Goal: Transaction & Acquisition: Purchase product/service

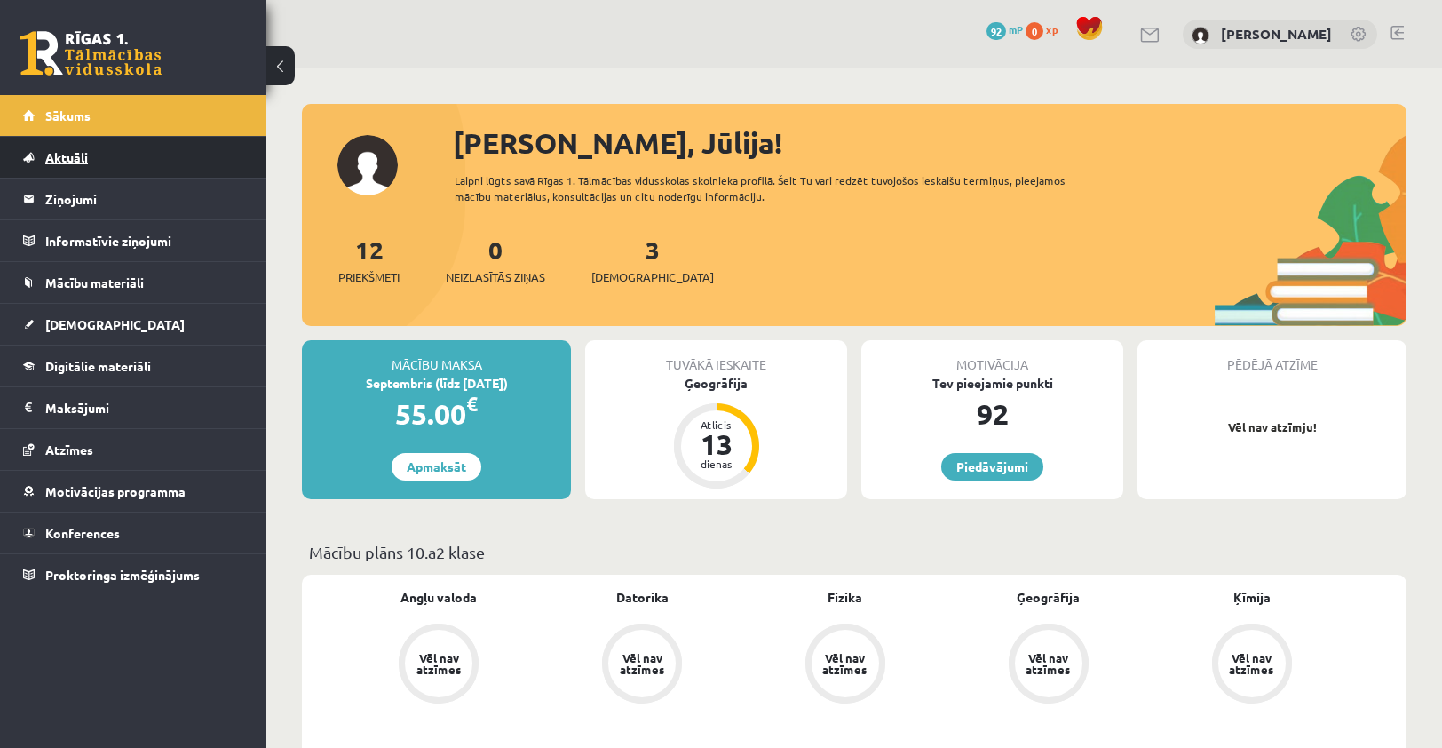
click at [67, 158] on span "Aktuāli" at bounding box center [66, 157] width 43 height 16
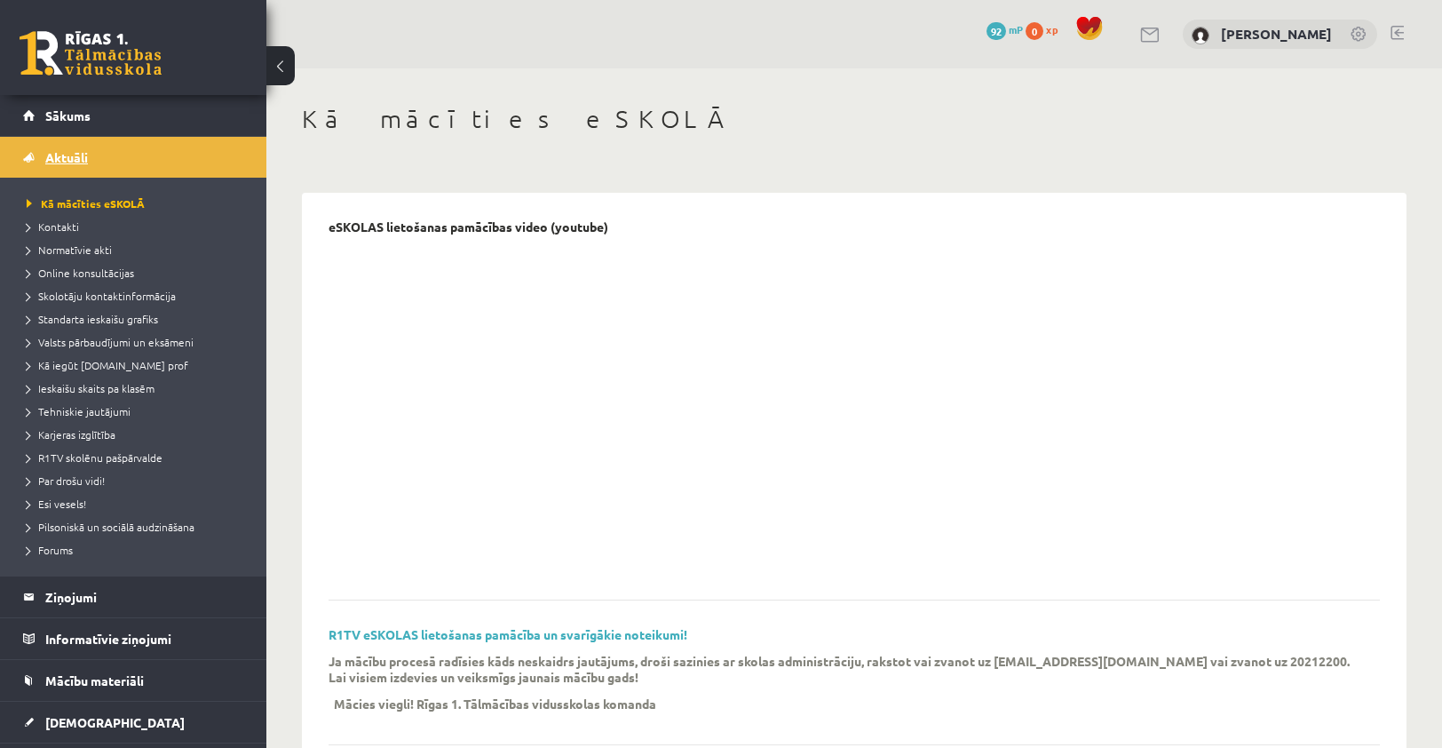
click at [69, 153] on span "Aktuāli" at bounding box center [66, 157] width 43 height 16
click at [48, 594] on legend "Ziņojumi 0" at bounding box center [144, 596] width 199 height 41
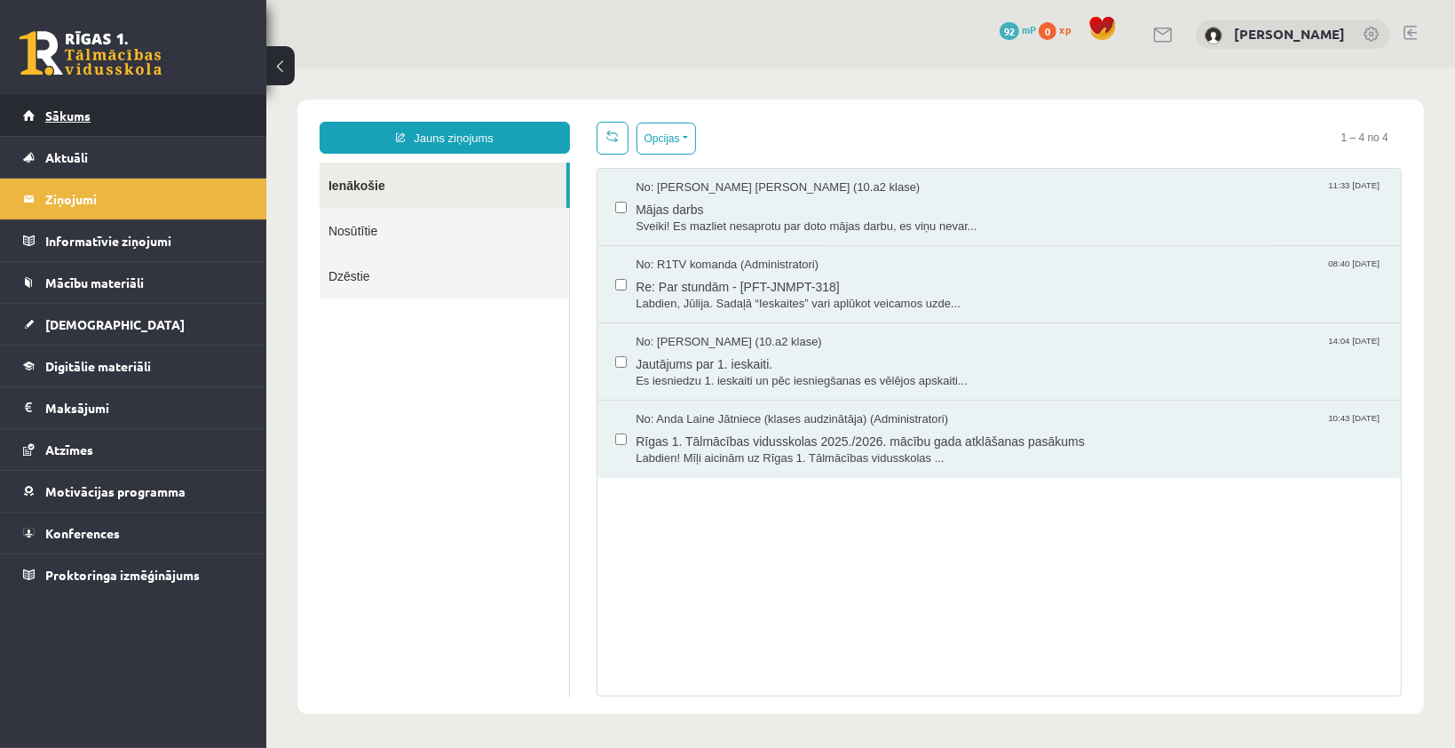
click at [63, 108] on span "Sākums" at bounding box center [67, 115] width 45 height 16
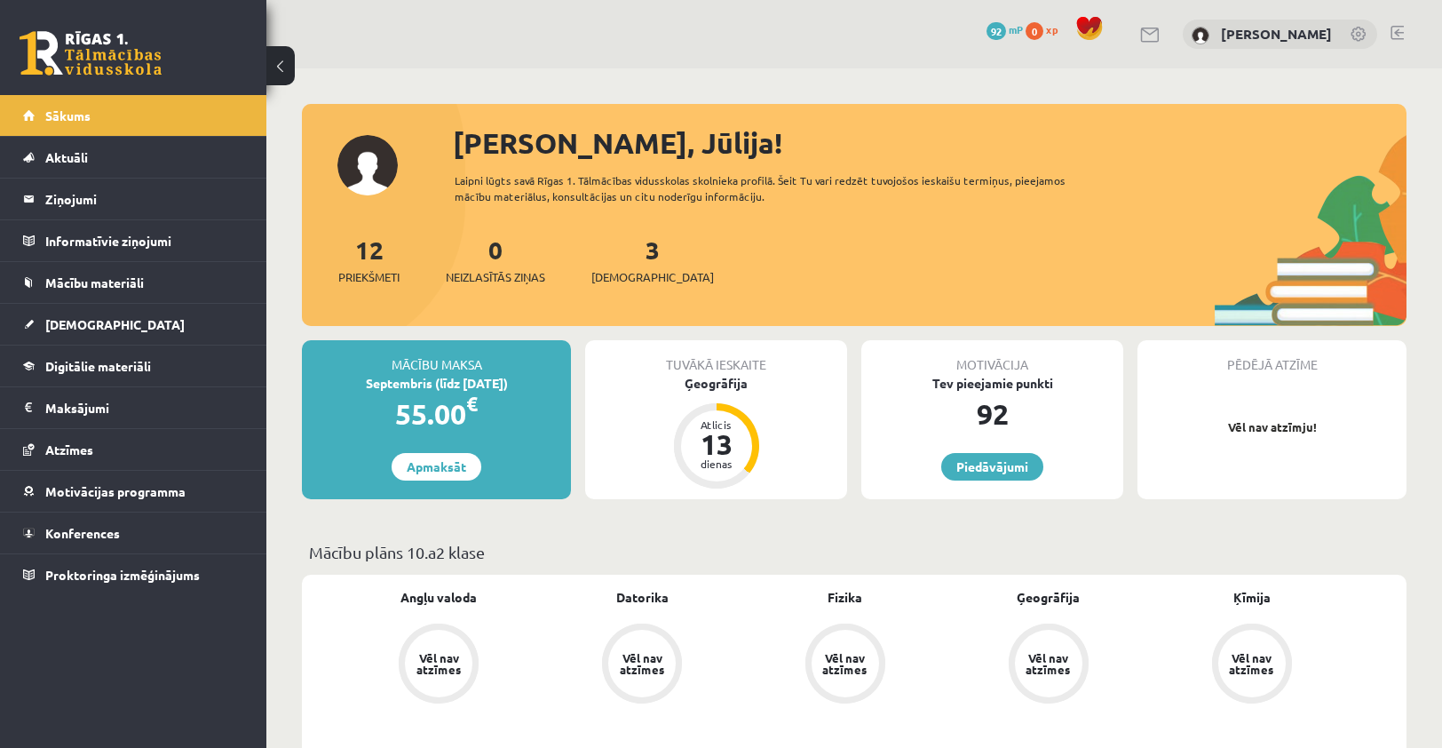
click at [1023, 32] on span "mP" at bounding box center [1016, 29] width 14 height 14
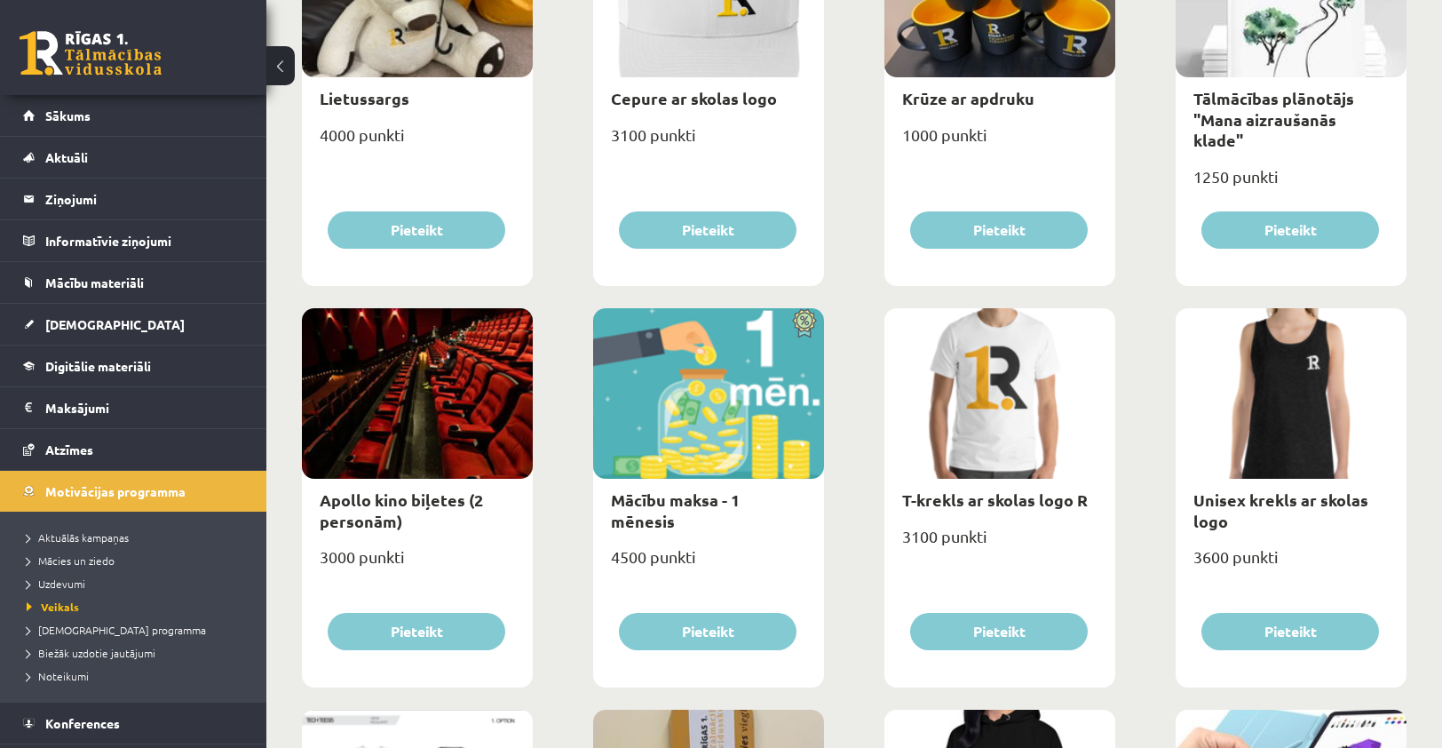
scroll to position [382, 0]
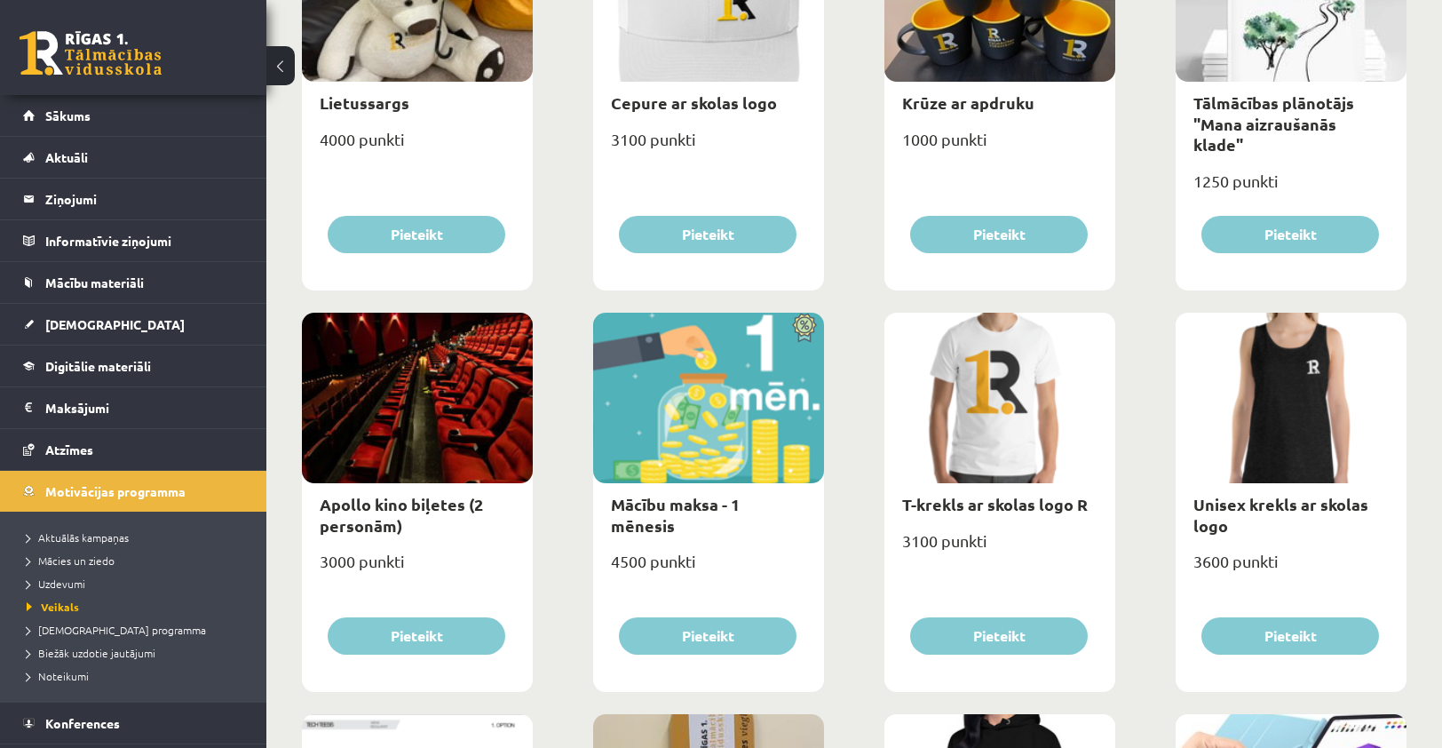
click at [409, 512] on div "Apollo kino biļetes (2 personām)" at bounding box center [417, 514] width 231 height 63
click at [409, 503] on link "Apollo kino biļetes (2 personām)" at bounding box center [401, 514] width 163 height 41
type input "*"
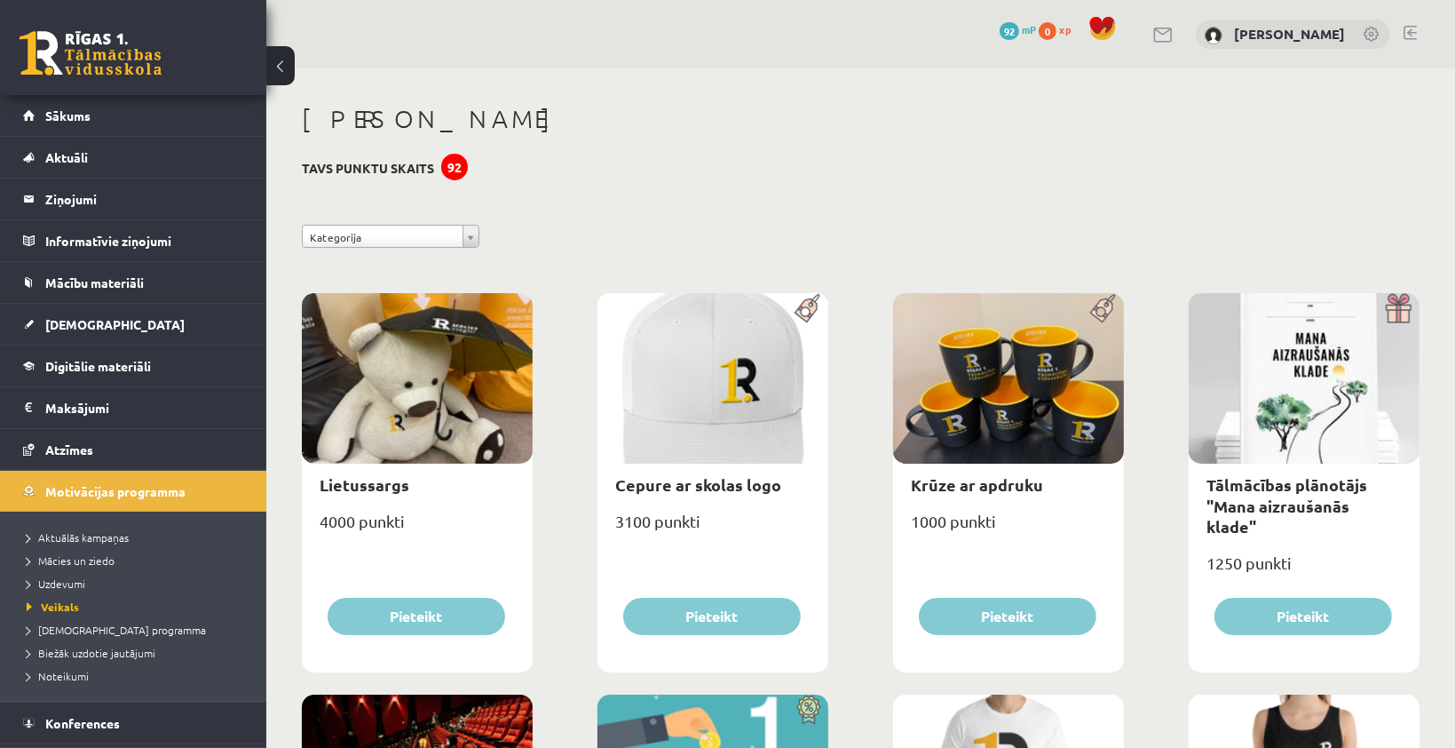
select select "**********"
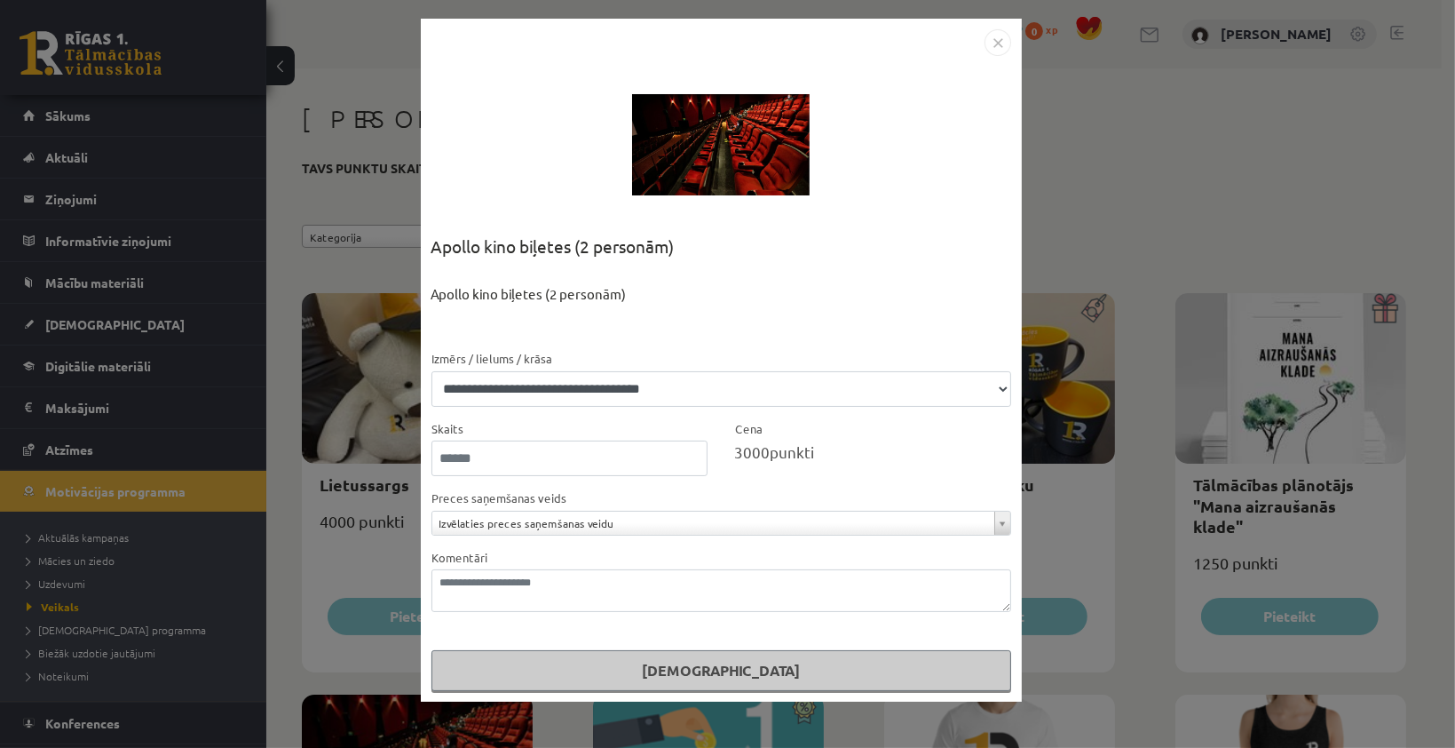
click at [997, 48] on img "Close" at bounding box center [998, 42] width 27 height 27
